Goal: Find specific page/section: Find specific page/section

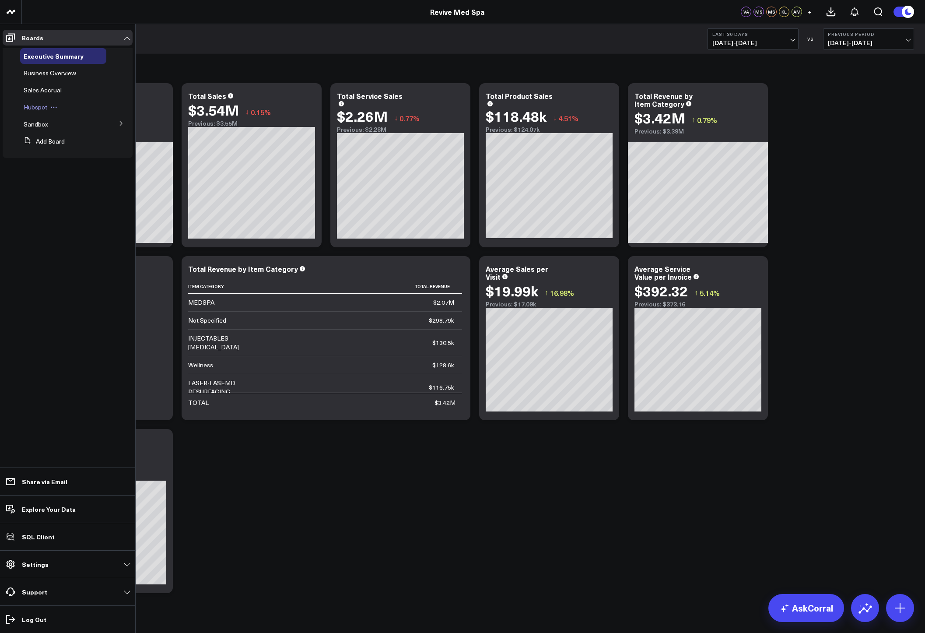
click at [36, 103] on span "Hubspot" at bounding box center [36, 107] width 24 height 8
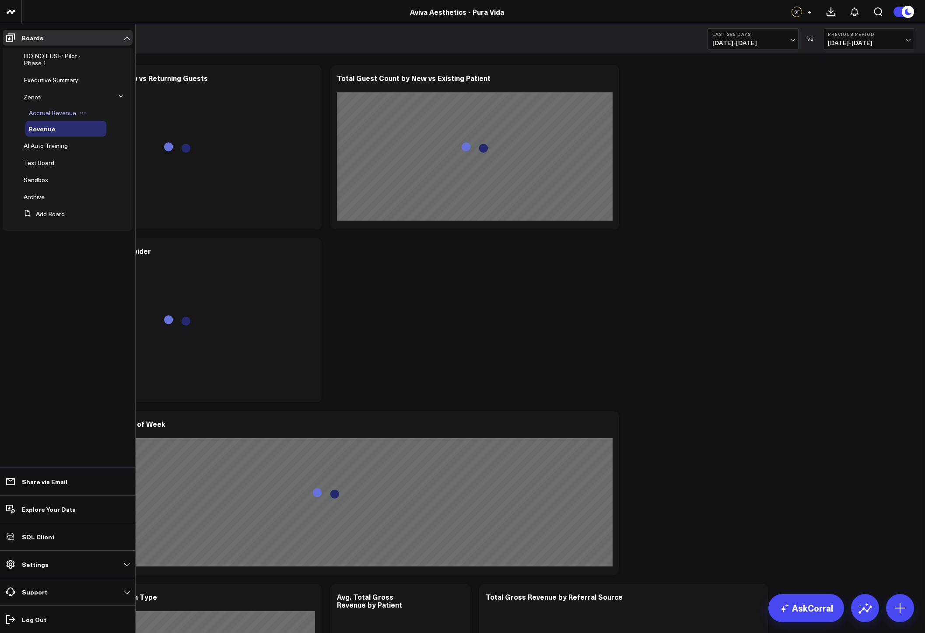
click at [39, 112] on span "Accrual Revenue" at bounding box center [52, 113] width 47 height 8
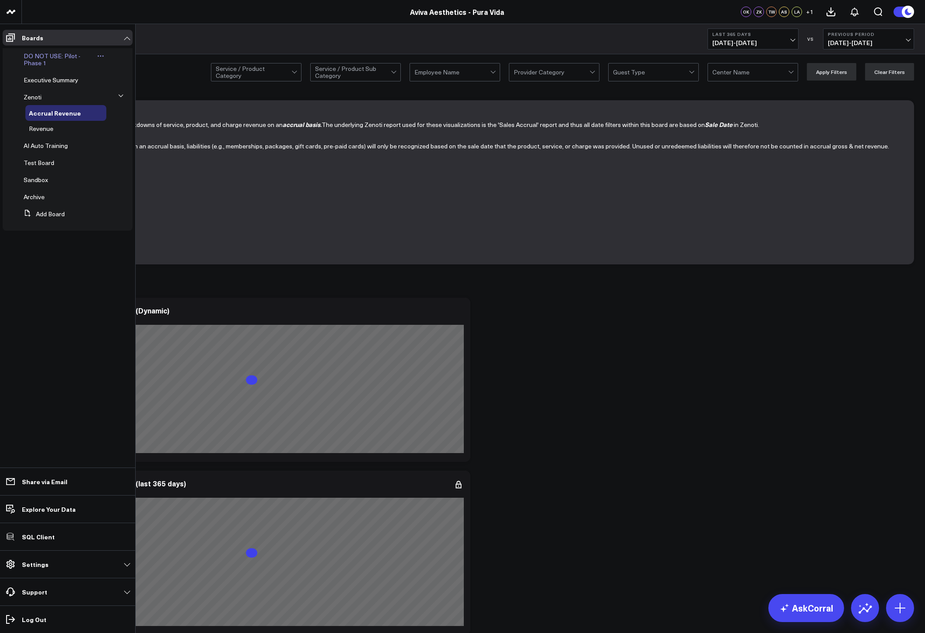
click at [35, 59] on span "DO NOT USE: Pilot - Phase 1" at bounding box center [52, 59] width 57 height 15
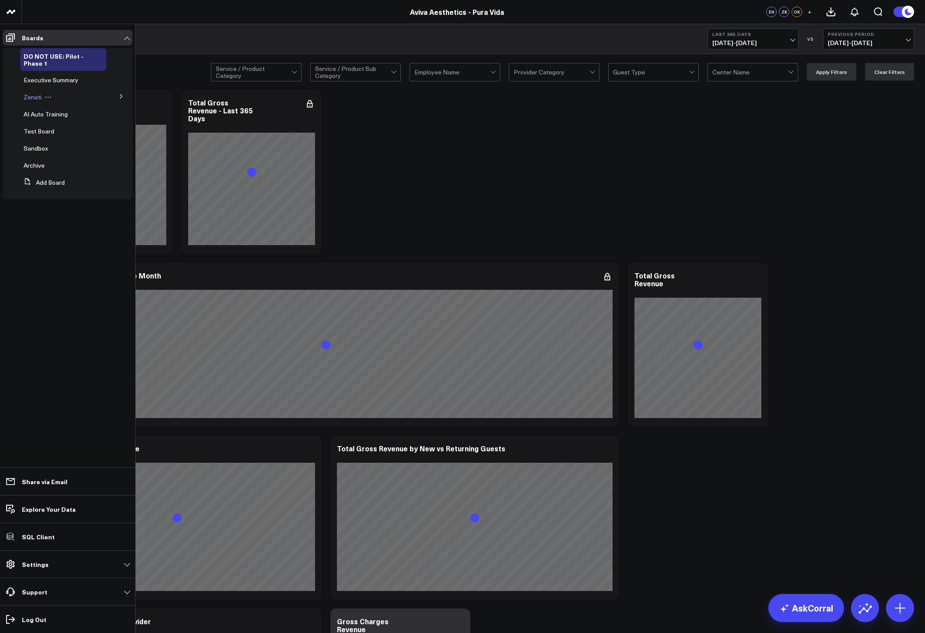
click at [70, 97] on div "Zenoti" at bounding box center [63, 97] width 86 height 16
click at [125, 93] on button at bounding box center [121, 95] width 23 height 13
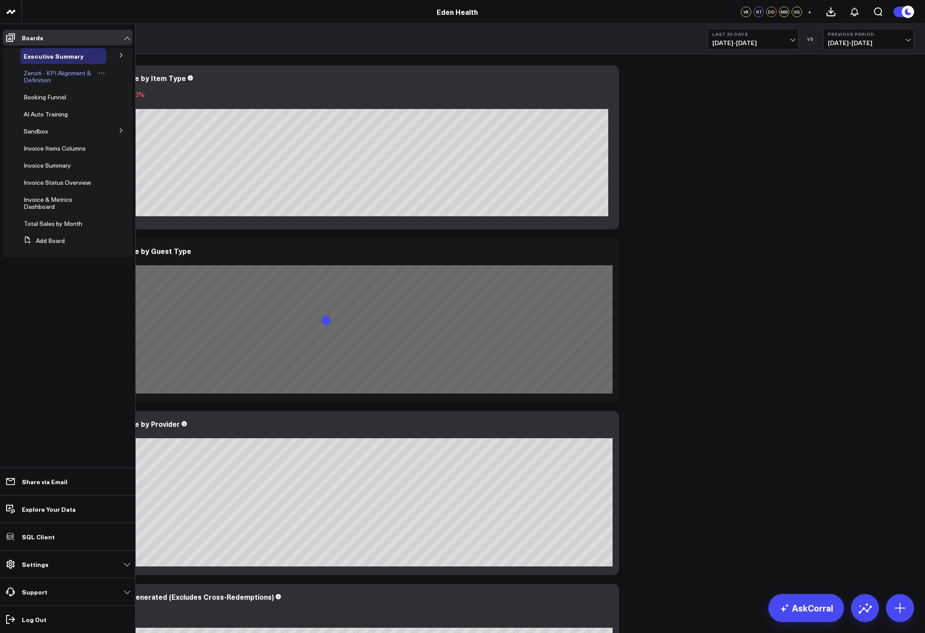
click at [44, 77] on span "Zenoti - KPI Alignment & Definition" at bounding box center [57, 76] width 67 height 15
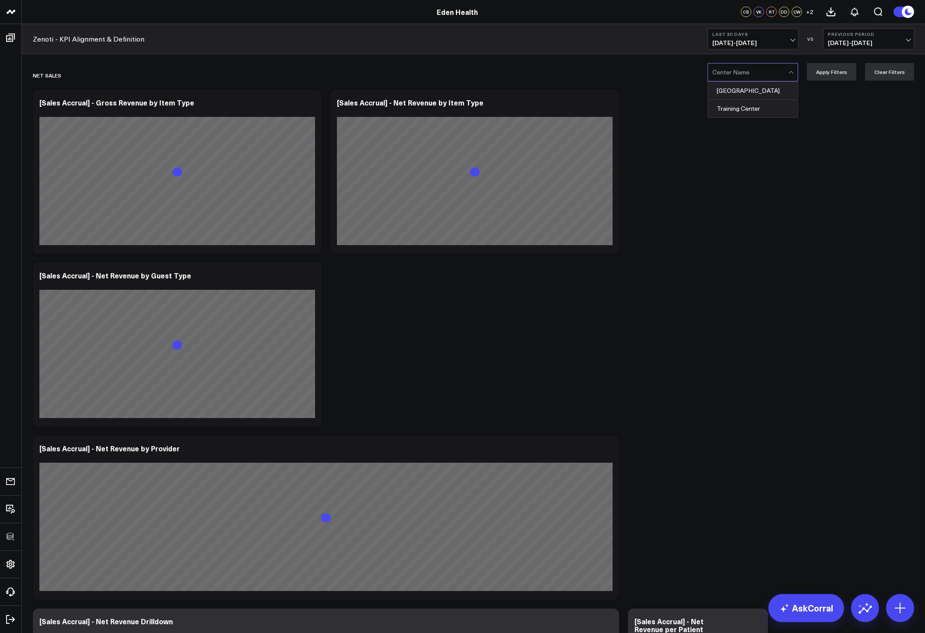
click at [783, 76] on div at bounding box center [751, 72] width 76 height 18
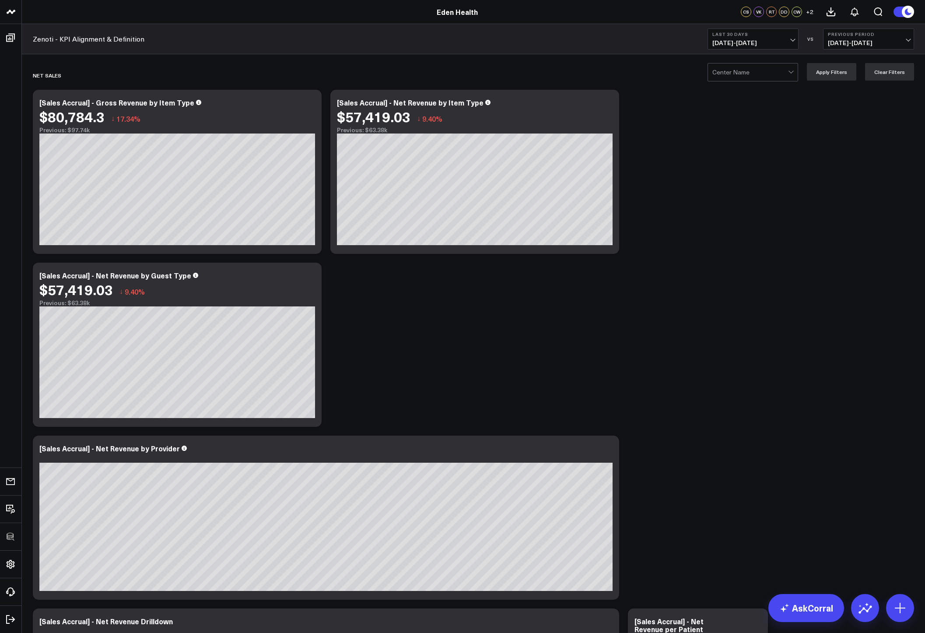
click at [783, 76] on div at bounding box center [751, 72] width 76 height 18
click at [771, 91] on div "Greenwood Village" at bounding box center [753, 91] width 90 height 18
click at [842, 67] on button "Apply Filters" at bounding box center [831, 72] width 49 height 18
click at [768, 74] on div at bounding box center [751, 72] width 76 height 18
